Goal: Task Accomplishment & Management: Manage account settings

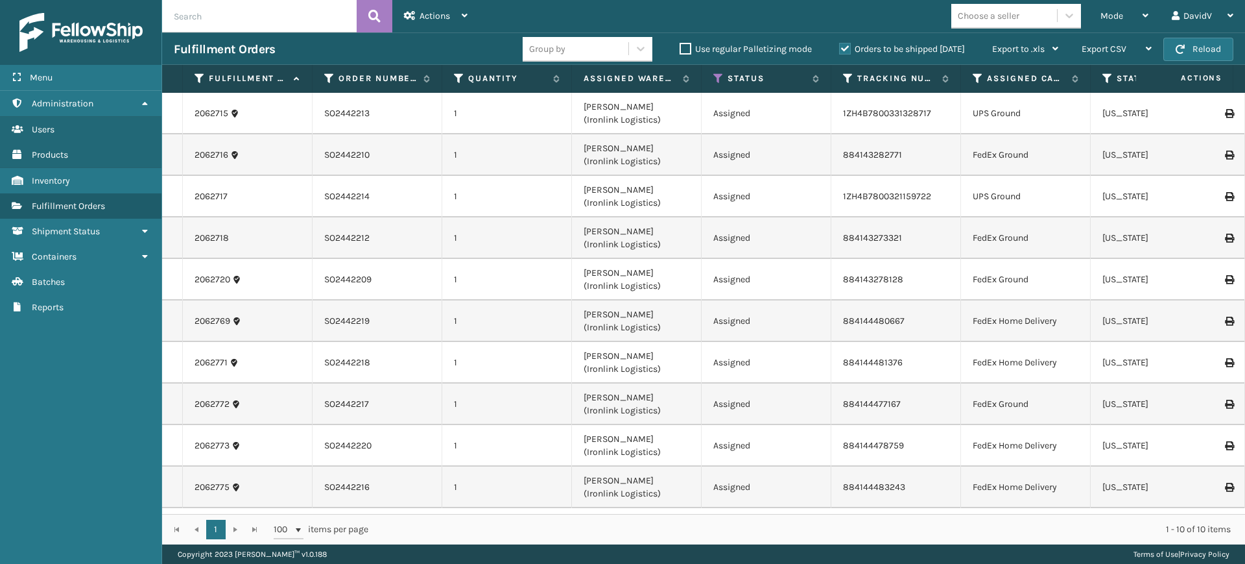
click at [841, 49] on label "Orders to be shipped [DATE]" at bounding box center [902, 48] width 126 height 11
click at [840, 49] on input "Orders to be shipped [DATE]" at bounding box center [839, 46] width 1 height 8
click at [841, 49] on label "Orders to be shipped [DATE]" at bounding box center [902, 48] width 126 height 11
click at [840, 49] on input "Orders to be shipped [DATE]" at bounding box center [839, 46] width 1 height 8
click at [318, 7] on input "text" at bounding box center [259, 16] width 195 height 32
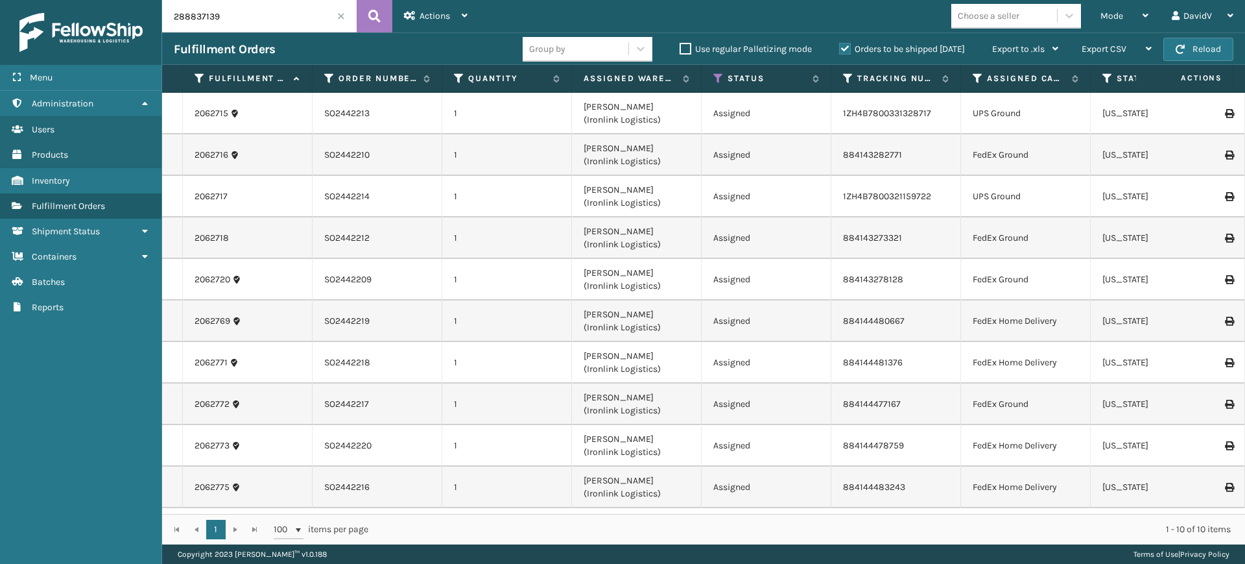
type input "288837139"
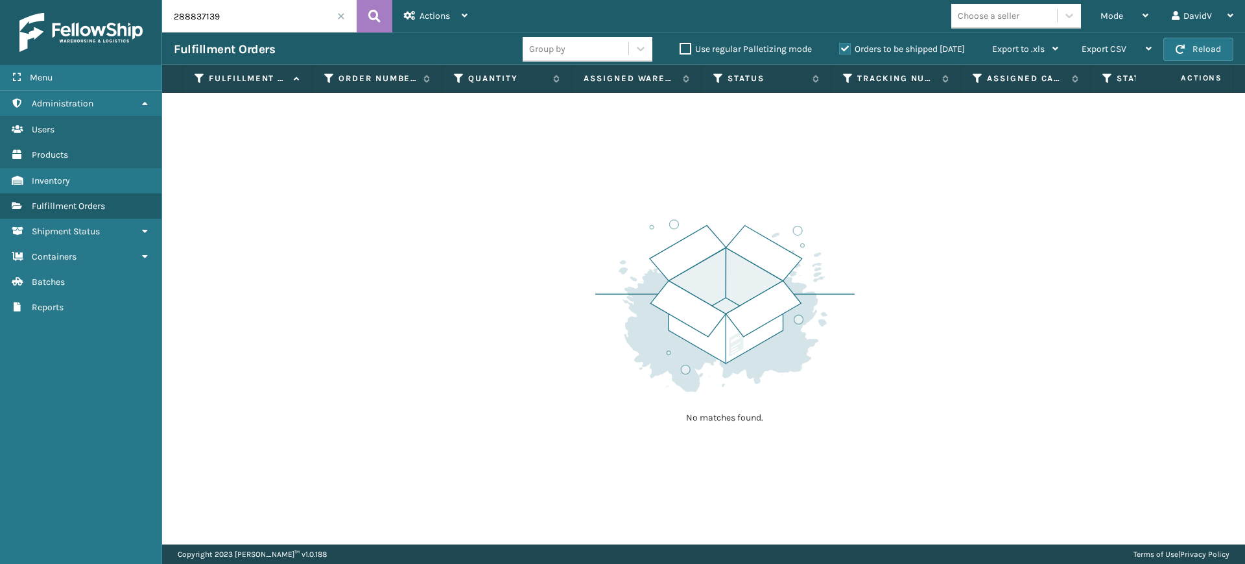
click at [342, 18] on span at bounding box center [341, 16] width 8 height 8
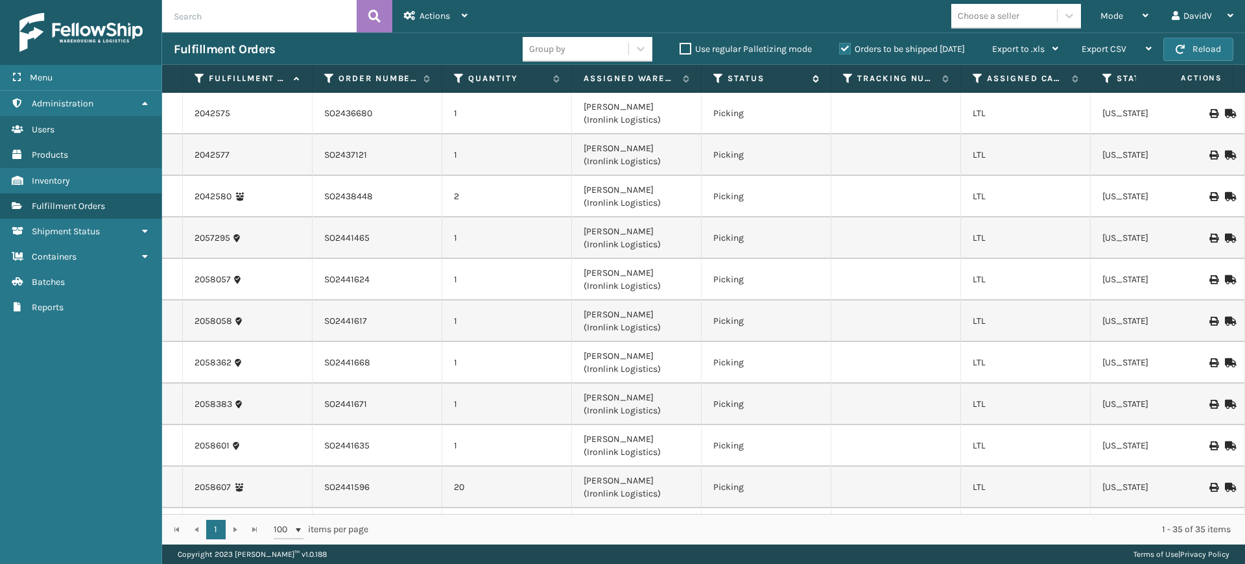
click at [714, 73] on icon at bounding box center [718, 79] width 10 height 12
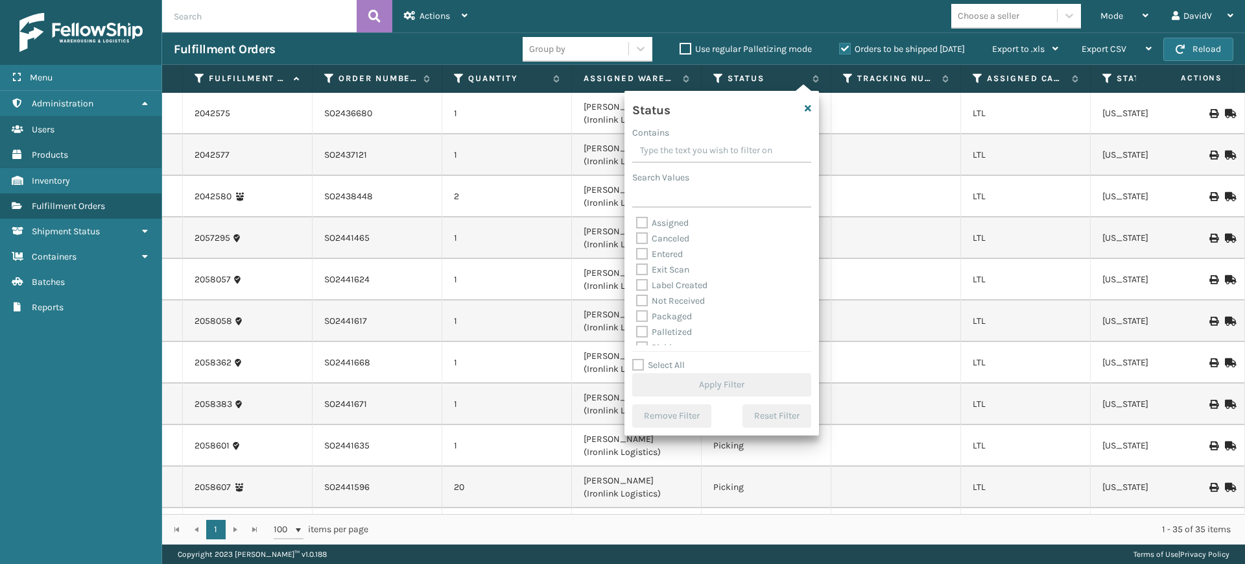
click at [643, 219] on label "Assigned" at bounding box center [662, 222] width 53 height 11
click at [637, 219] on input "Assigned" at bounding box center [636, 219] width 1 height 8
checkbox input "true"
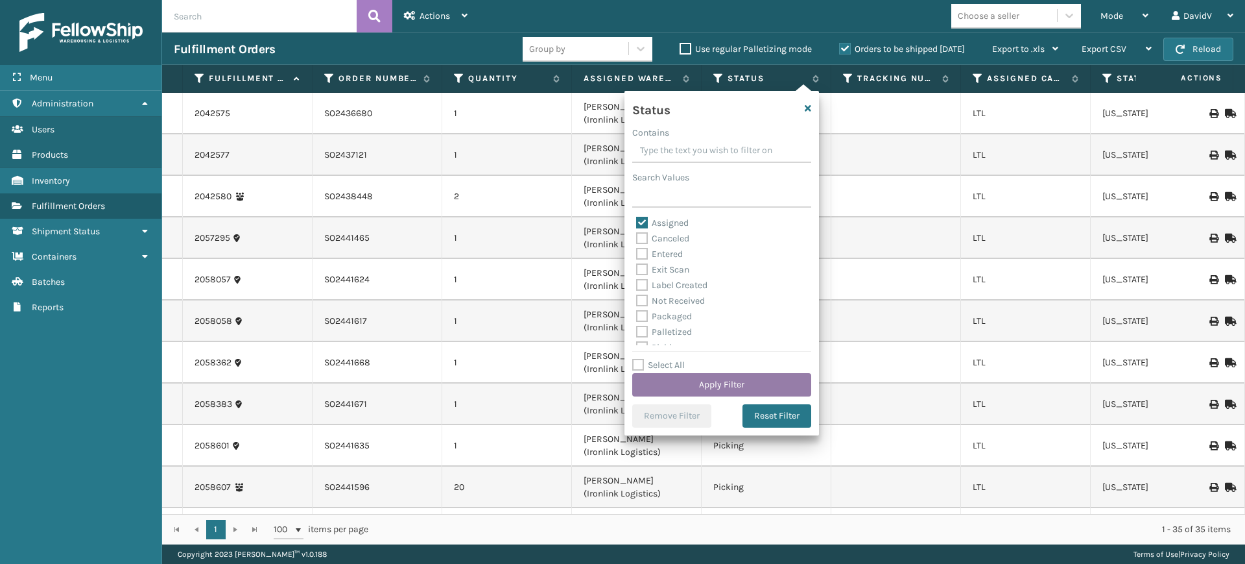
click at [711, 388] on button "Apply Filter" at bounding box center [721, 384] width 179 height 23
